Goal: Task Accomplishment & Management: Manage account settings

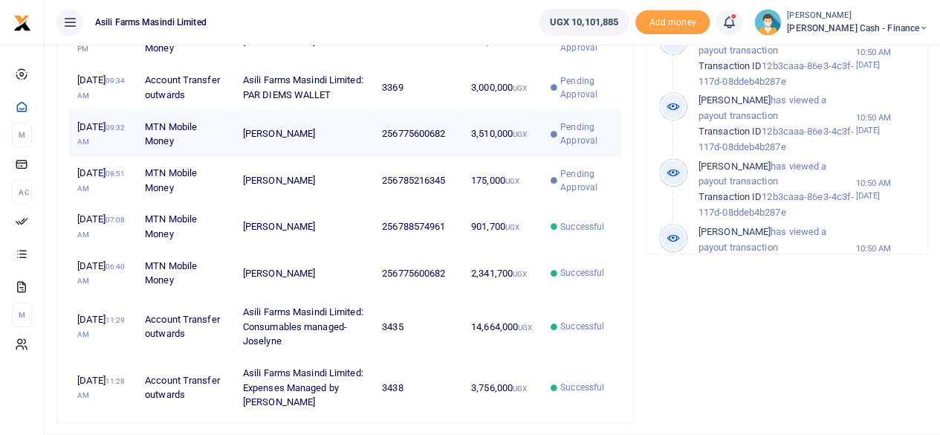
scroll to position [520, 0]
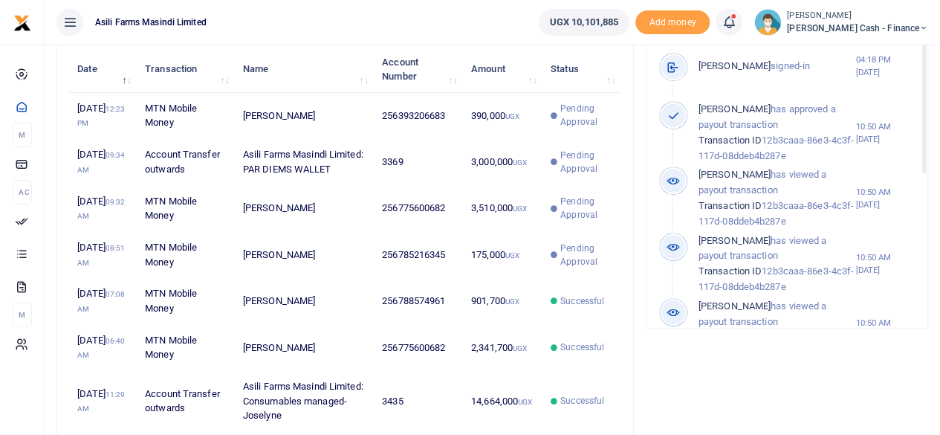
click at [919, 25] on icon at bounding box center [923, 28] width 9 height 10
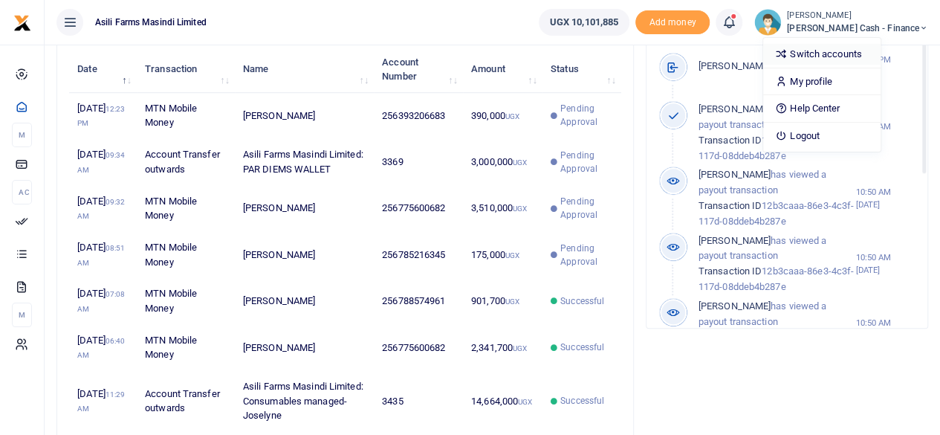
click at [881, 54] on link "Switch accounts" at bounding box center [821, 54] width 117 height 21
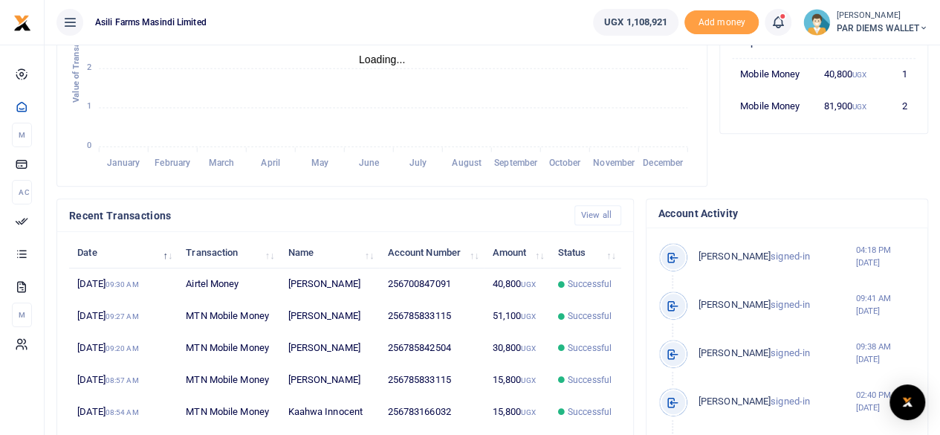
scroll to position [223, 0]
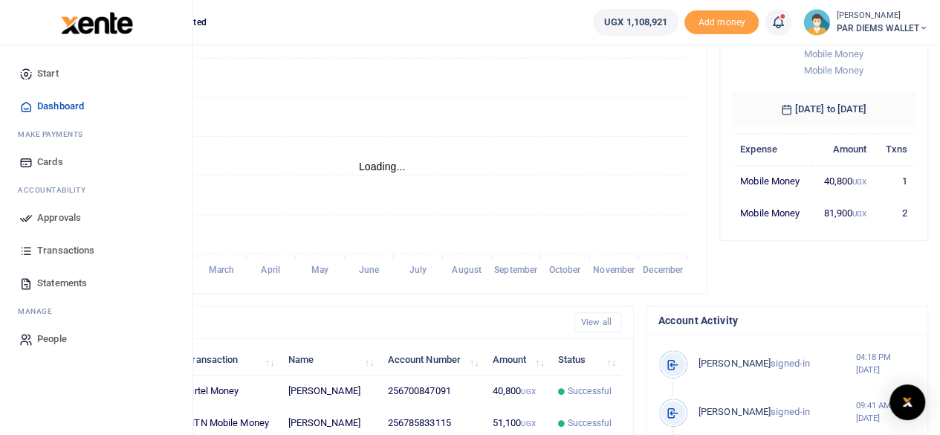
click at [72, 217] on span "Approvals" at bounding box center [59, 217] width 44 height 15
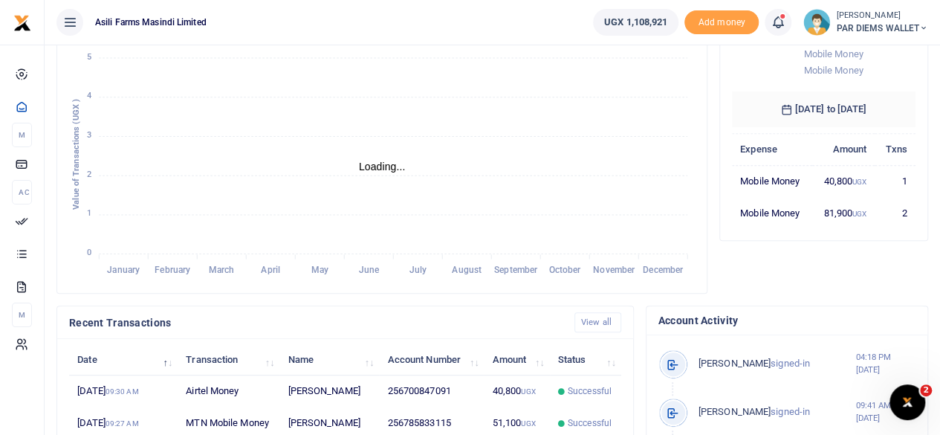
scroll to position [0, 0]
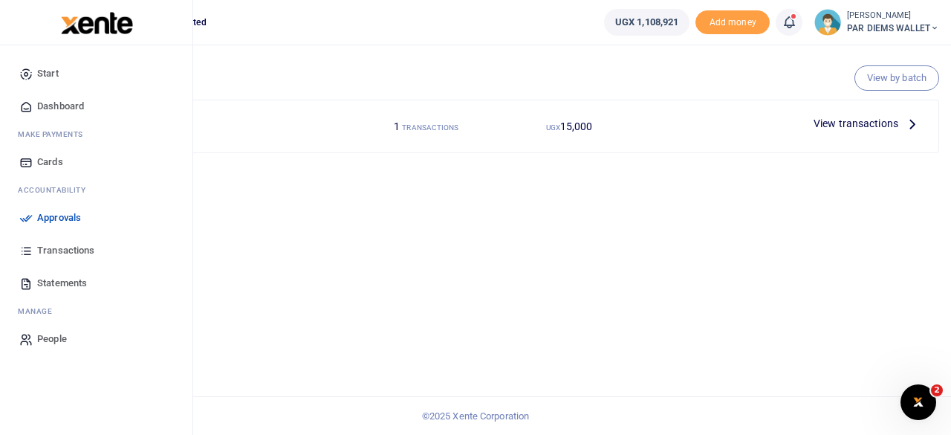
click at [68, 219] on span "Approvals" at bounding box center [59, 217] width 44 height 15
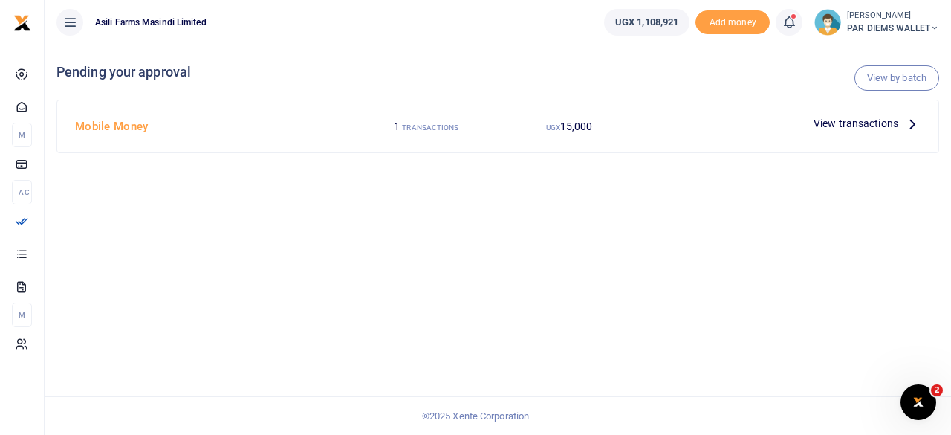
click at [935, 28] on icon at bounding box center [935, 28] width 9 height 10
click at [877, 52] on link "Switch accounts" at bounding box center [881, 54] width 117 height 21
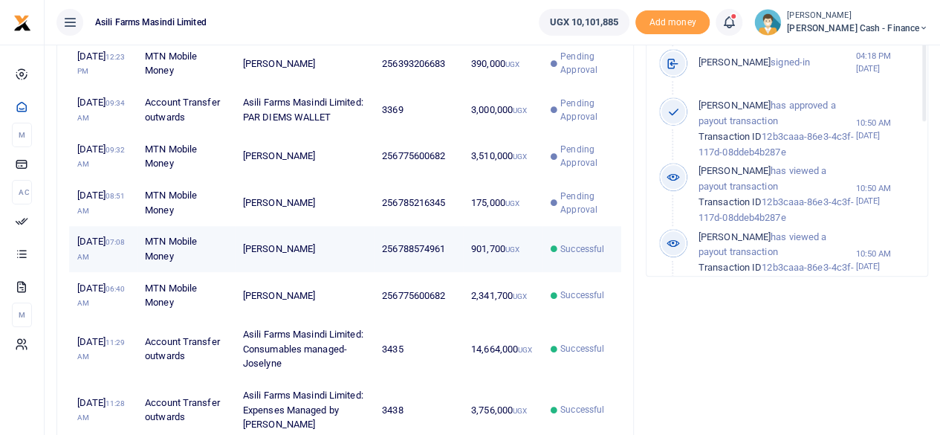
scroll to position [595, 0]
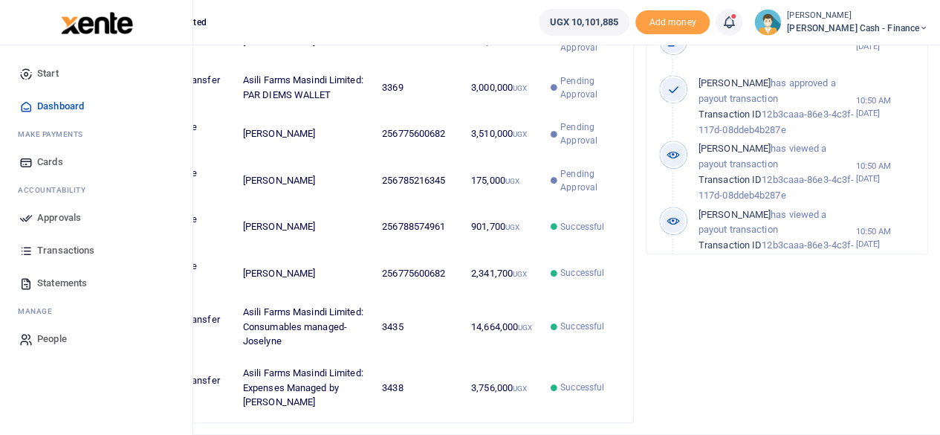
click at [51, 218] on span "Approvals" at bounding box center [59, 217] width 44 height 15
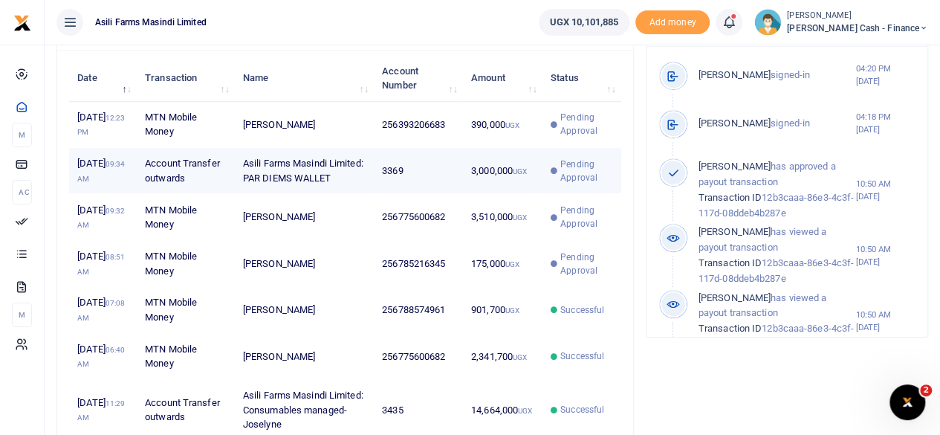
scroll to position [563, 0]
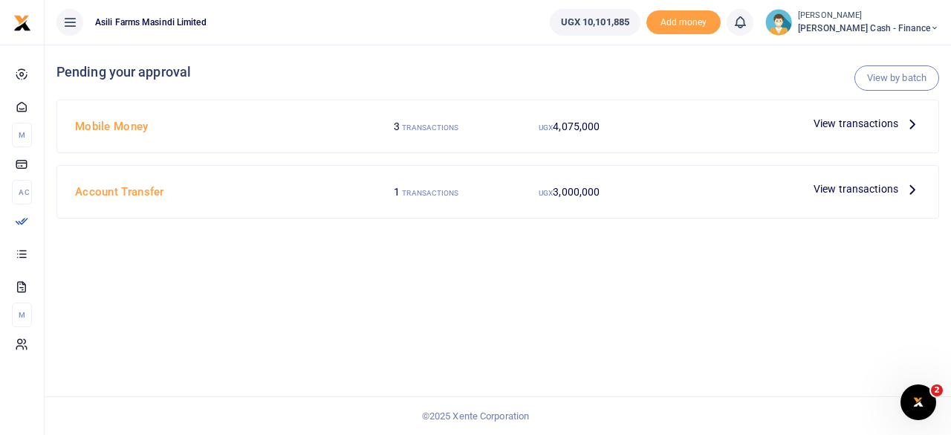
click at [925, 120] on div "View transactions" at bounding box center [867, 123] width 119 height 22
click at [918, 121] on icon at bounding box center [913, 123] width 16 height 16
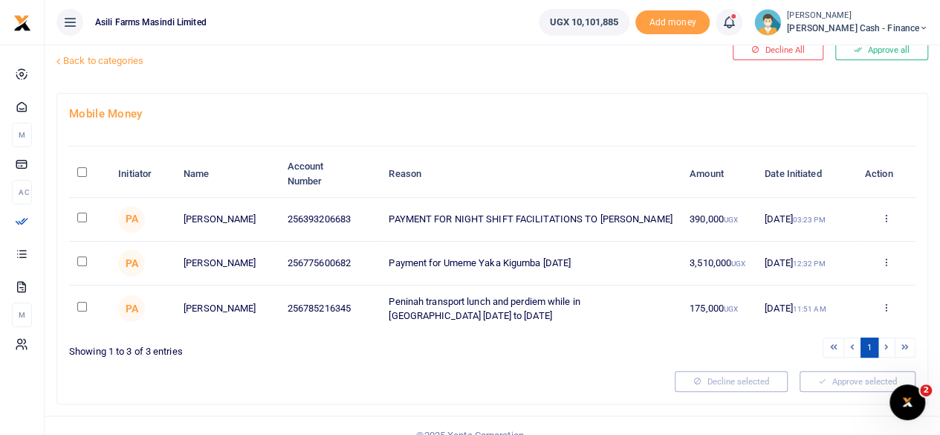
scroll to position [59, 0]
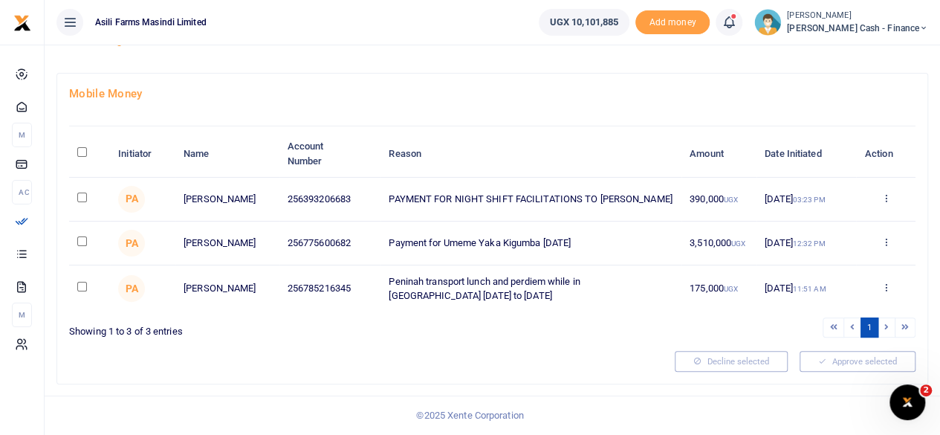
click at [892, 198] on div "Approve Decline Details" at bounding box center [885, 199] width 43 height 15
click at [889, 198] on icon at bounding box center [886, 198] width 10 height 10
click at [832, 289] on link "Details" at bounding box center [830, 289] width 117 height 21
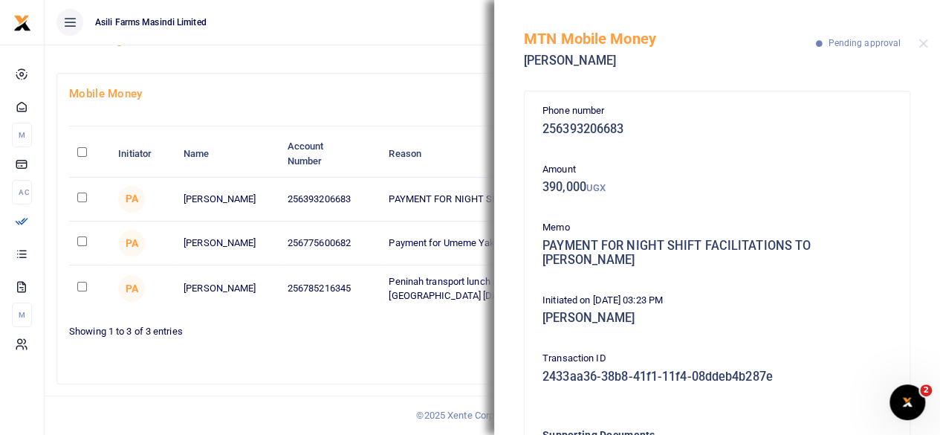
scroll to position [193, 0]
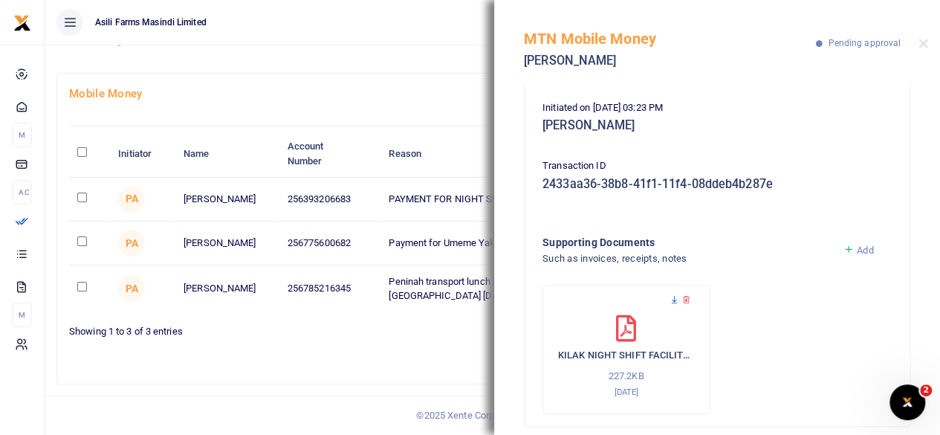
click at [673, 295] on icon at bounding box center [675, 300] width 10 height 10
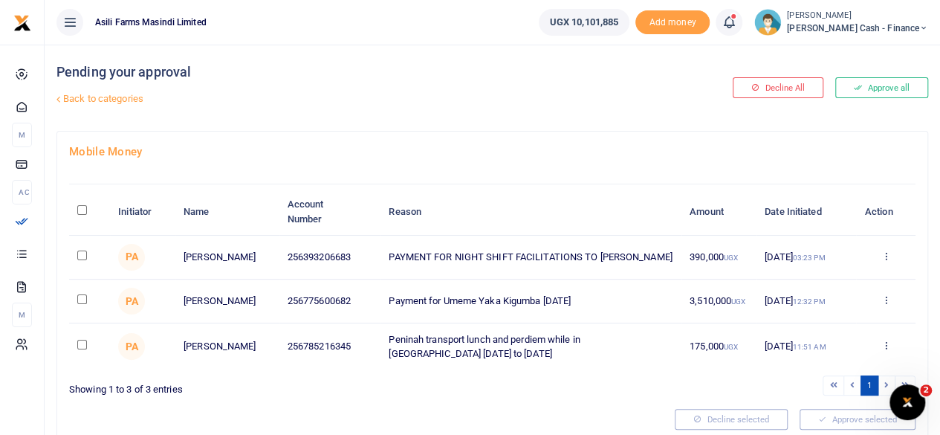
click at [593, 123] on div "Pending your approval Back to categories" at bounding box center [345, 88] width 578 height 86
click at [83, 209] on input "\a \a : activate to sort column descending" at bounding box center [82, 210] width 10 height 10
checkbox input "true"
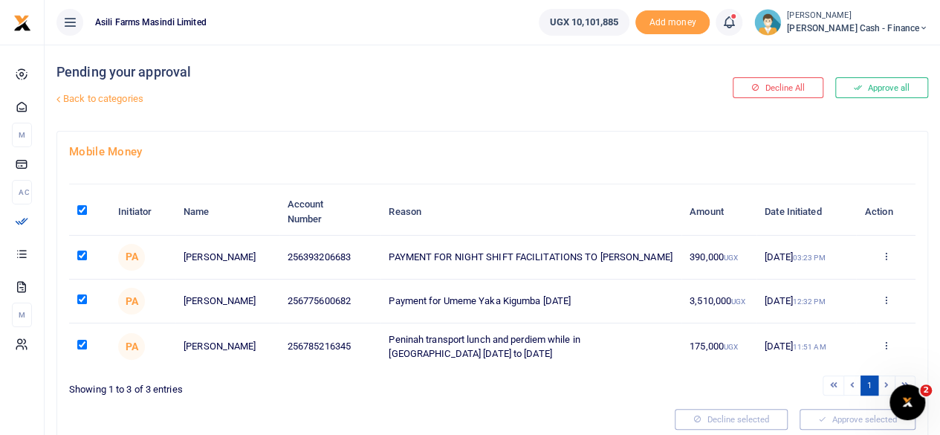
checkbox input "true"
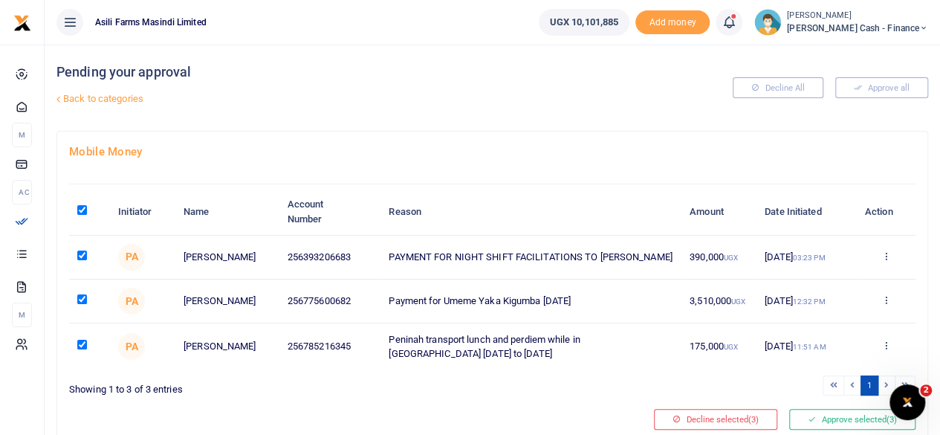
scroll to position [59, 0]
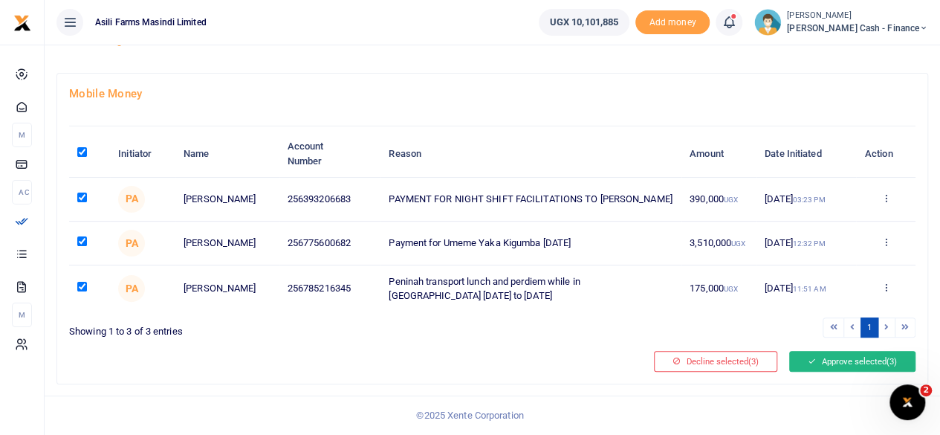
click at [844, 363] on button "Approve selected (3)" at bounding box center [852, 361] width 126 height 21
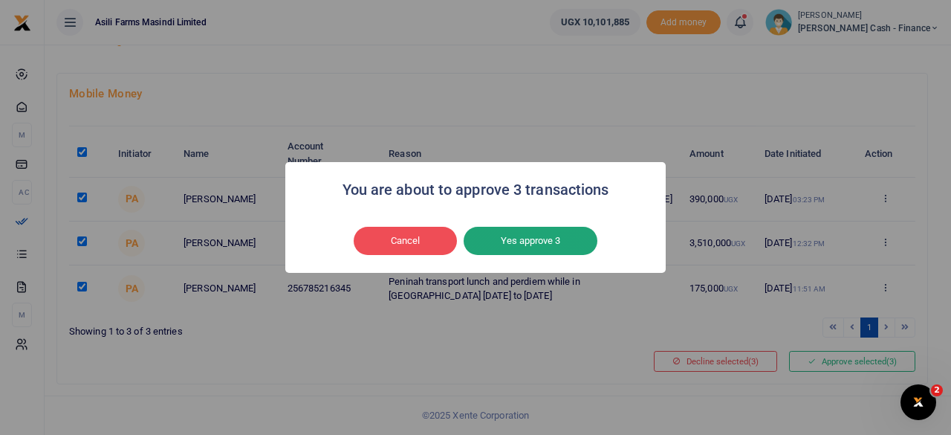
click at [565, 242] on button "Yes approve 3" at bounding box center [531, 241] width 134 height 28
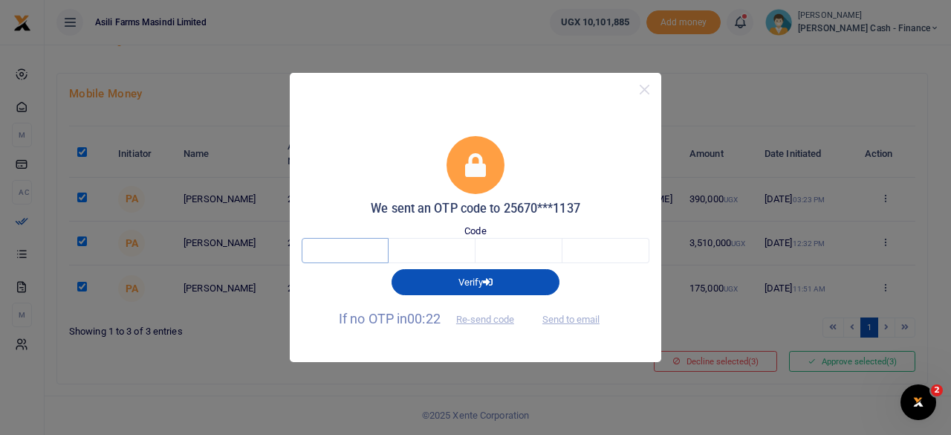
click at [367, 252] on input "text" at bounding box center [345, 250] width 87 height 25
type input "7"
type input "3"
type input "6"
